Goal: Task Accomplishment & Management: Use online tool/utility

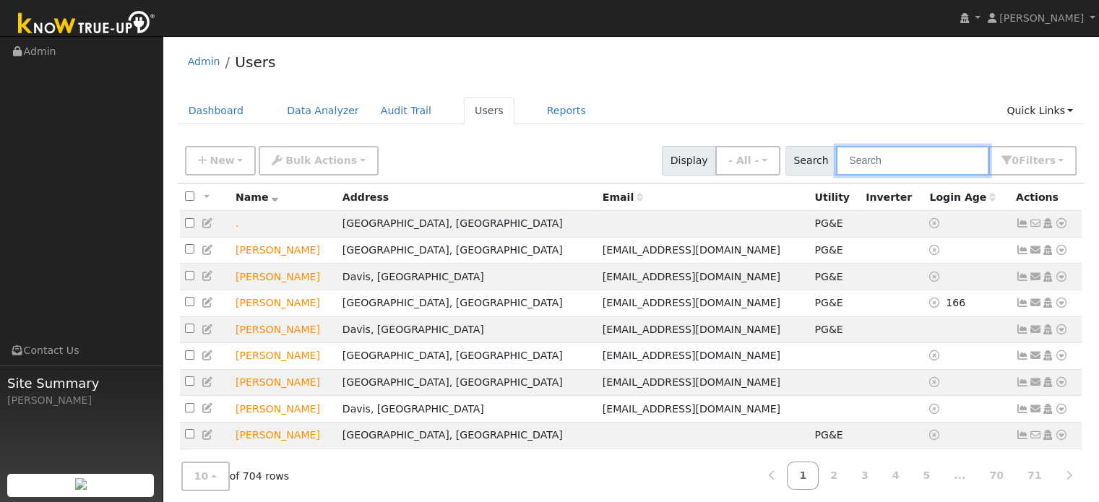
click at [911, 155] on input "text" at bounding box center [912, 161] width 153 height 30
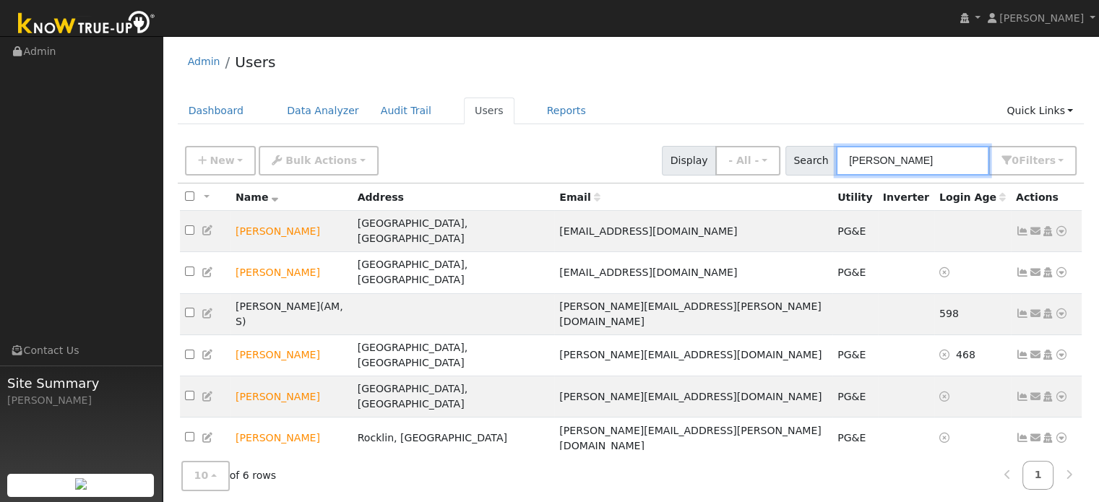
type input "[PERSON_NAME]"
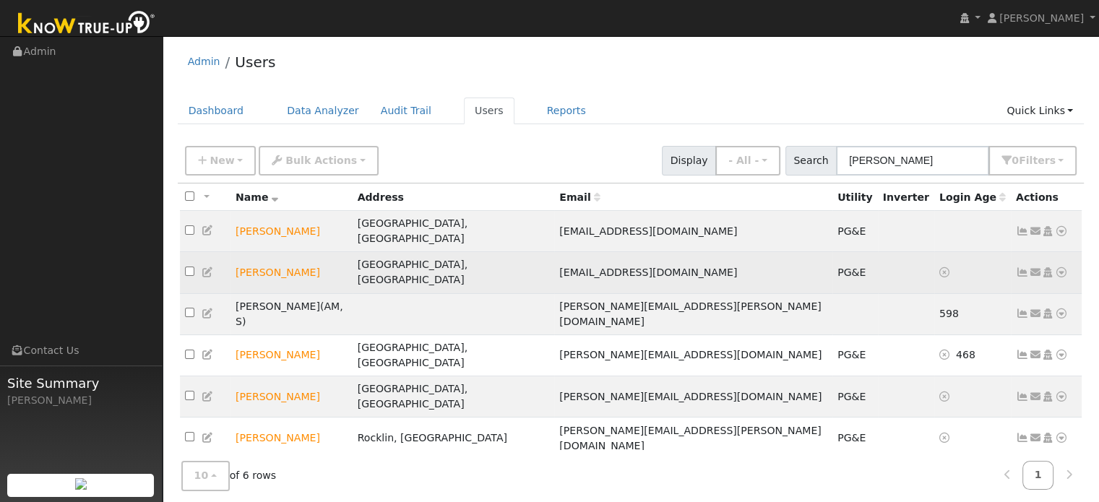
click at [1059, 267] on icon at bounding box center [1061, 272] width 13 height 10
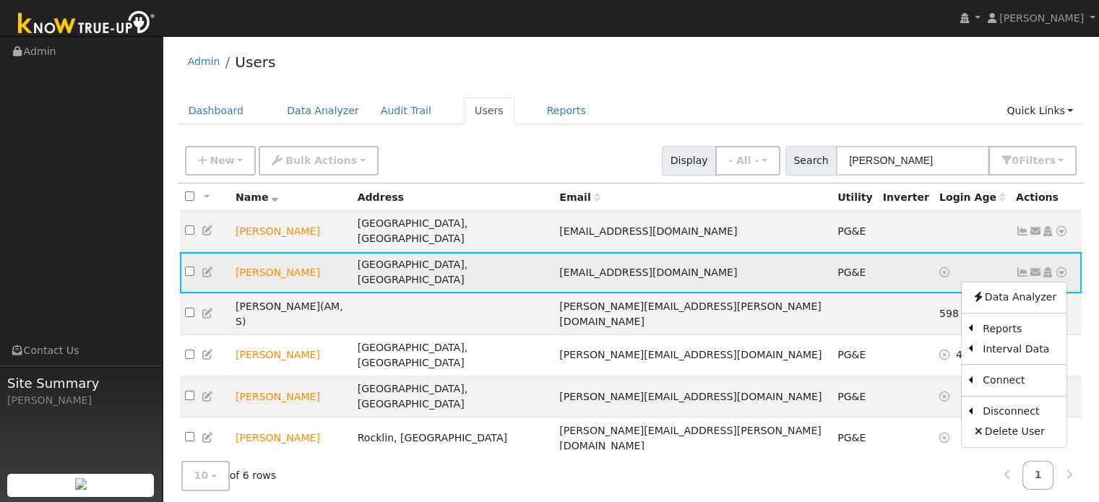
click at [0, 0] on link "Scenario" at bounding box center [0, 0] width 0 height 0
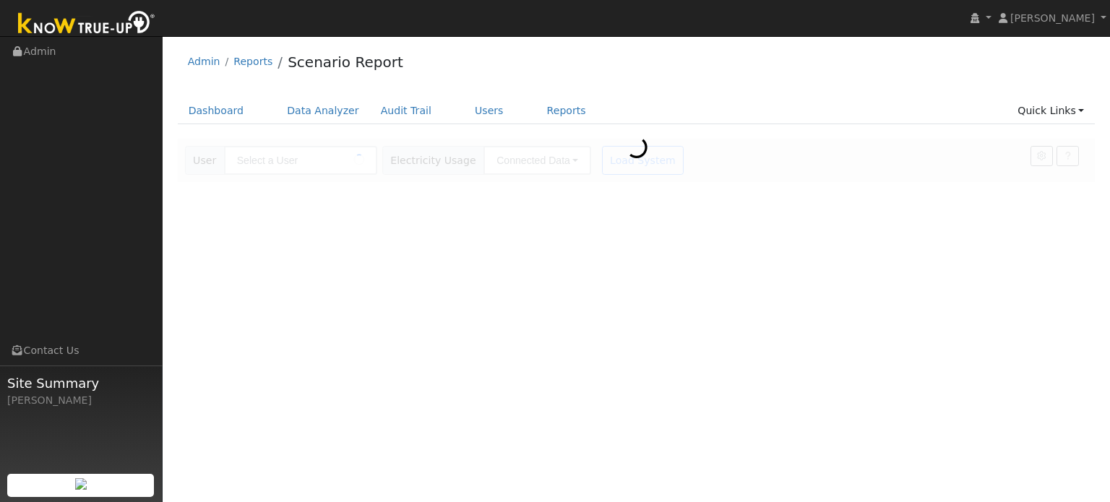
type input "[PERSON_NAME]"
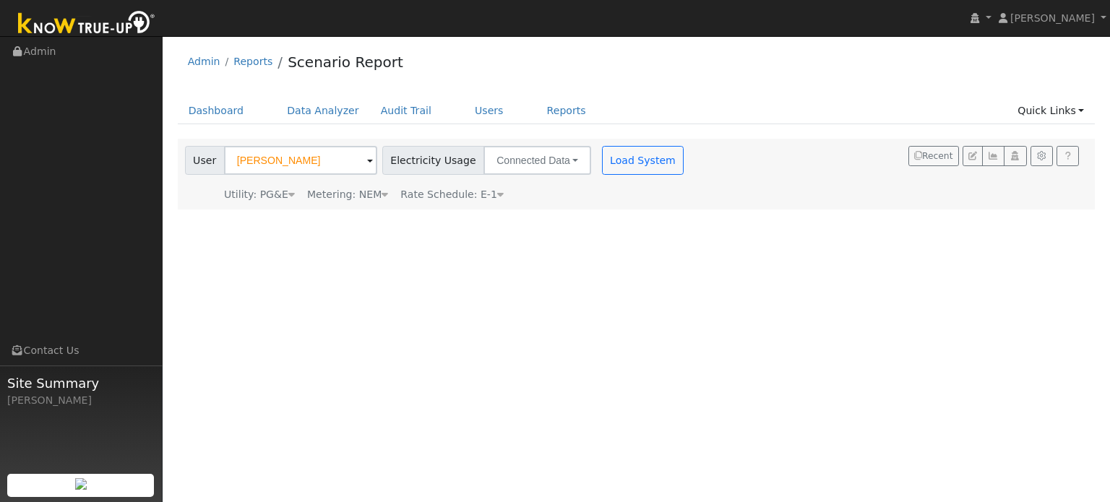
click at [893, 379] on div "User Profile First name Last name Email Email Notifications No Emails No Emails…" at bounding box center [636, 269] width 947 height 466
click at [864, 82] on div "Admin Reports Scenario Report" at bounding box center [637, 65] width 918 height 44
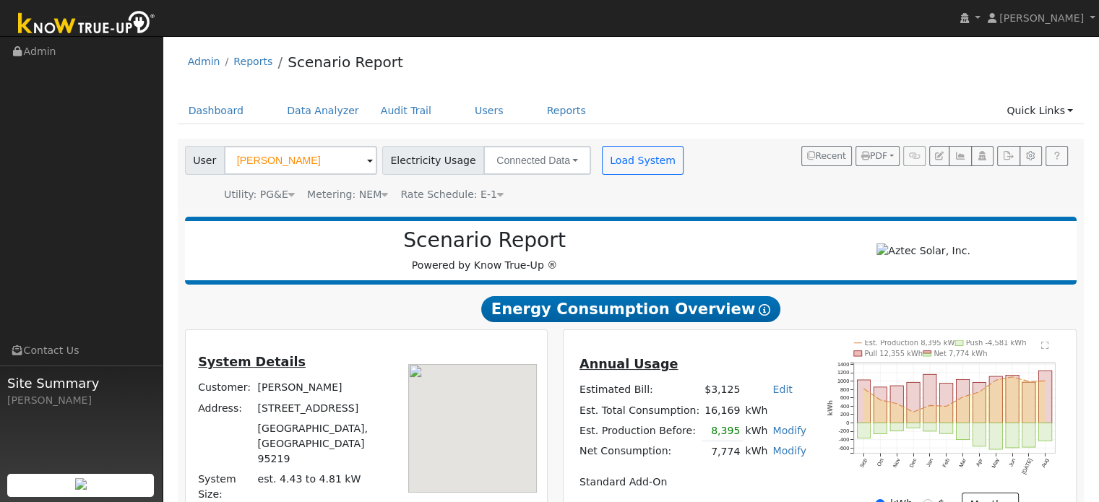
click at [918, 53] on div "Admin Reports Scenario Report" at bounding box center [631, 65] width 907 height 44
click at [897, 91] on div "Admin Reports Scenario Report Dashboard Data Analyzer Audit Trail Users Reports…" at bounding box center [631, 406] width 922 height 726
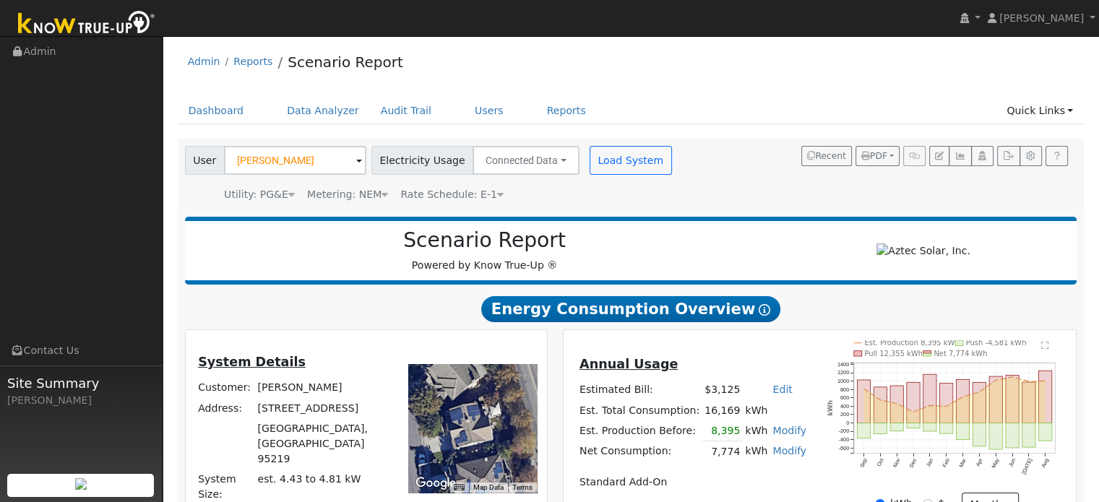
click at [888, 104] on ul "Dashboard Data Analyzer Audit Trail Users Reports Quick Links Quick Add Quick C…" at bounding box center [631, 111] width 907 height 27
click at [817, 77] on div "Admin Reports Scenario Report" at bounding box center [631, 65] width 907 height 44
click at [1029, 422] on rect "onclick=""" at bounding box center [1029, 402] width 13 height 40
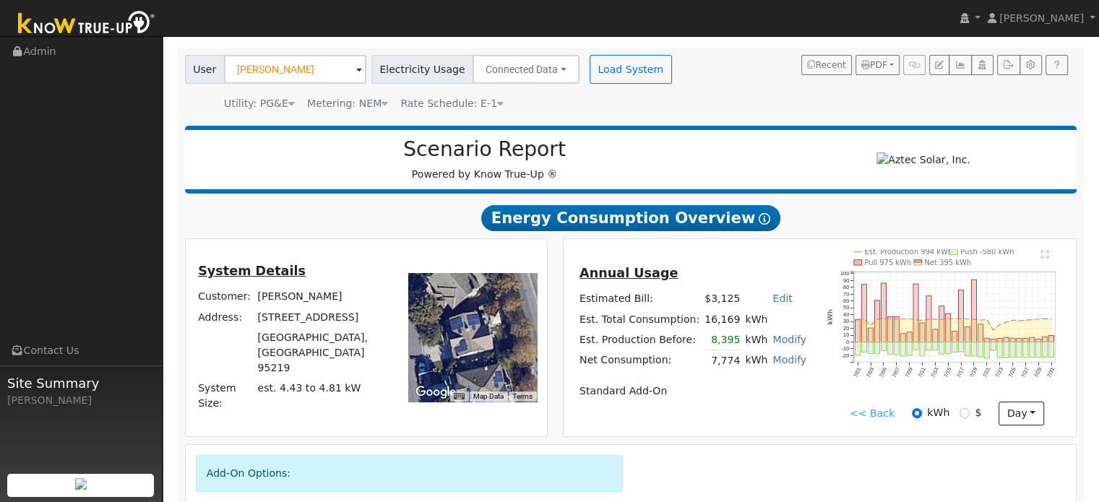
scroll to position [92, 0]
click at [862, 311] on rect "onclick=""" at bounding box center [864, 313] width 5 height 58
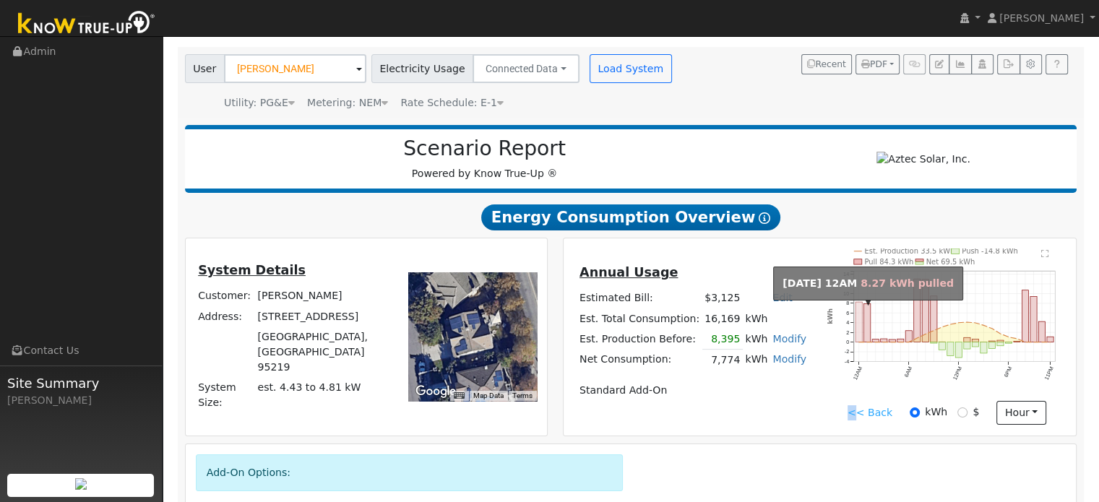
click at [867, 343] on circle "onclick=""" at bounding box center [867, 342] width 2 height 2
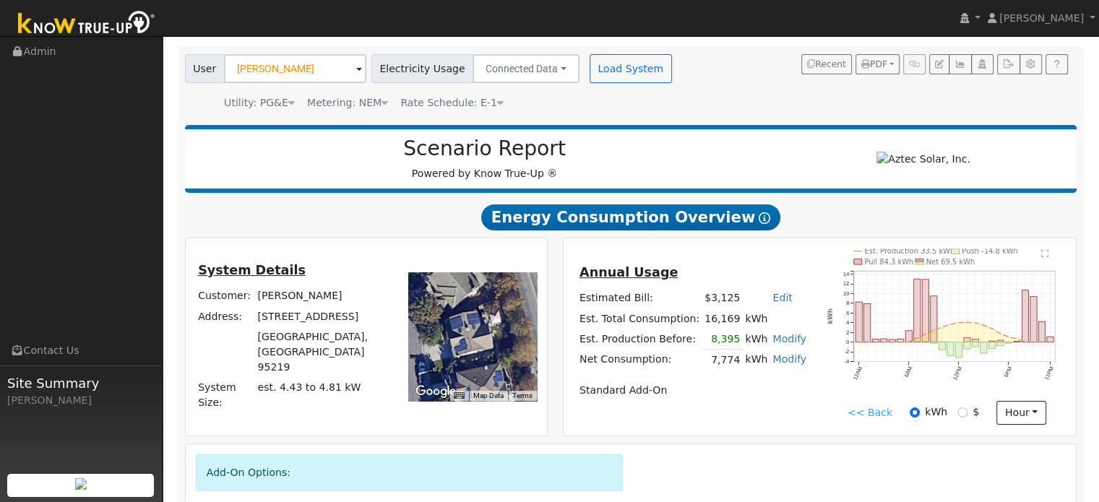
click at [866, 336] on rect "onclick=""" at bounding box center [867, 323] width 7 height 38
click at [868, 327] on rect "onclick=""" at bounding box center [867, 323] width 7 height 38
click at [858, 330] on rect "onclick=""" at bounding box center [859, 322] width 7 height 40
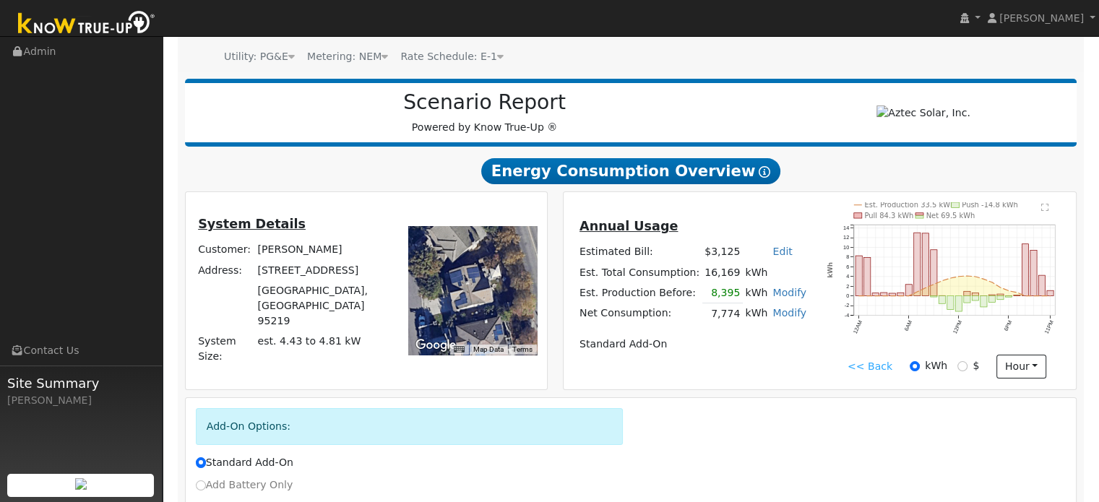
scroll to position [56, 0]
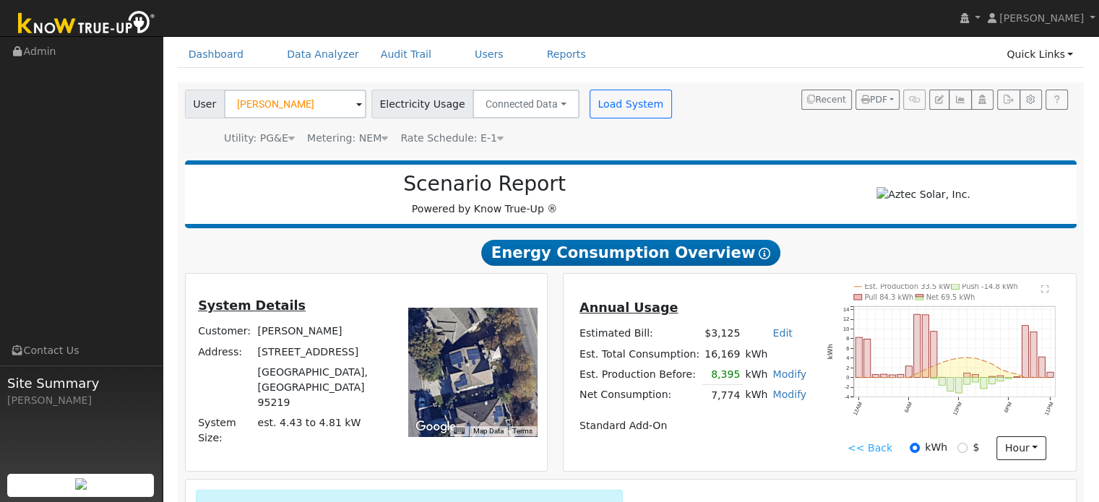
click at [857, 451] on link "<< Back" at bounding box center [870, 448] width 45 height 15
click at [869, 456] on link "<< Back" at bounding box center [870, 448] width 45 height 15
click at [862, 451] on link "<< Back" at bounding box center [870, 448] width 45 height 15
click at [879, 452] on link "<< Back" at bounding box center [870, 448] width 45 height 15
